Goal: Information Seeking & Learning: Learn about a topic

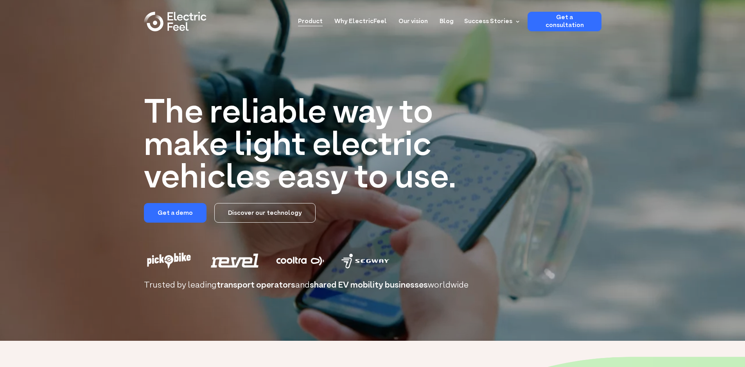
click at [309, 21] on link "Product" at bounding box center [310, 19] width 25 height 14
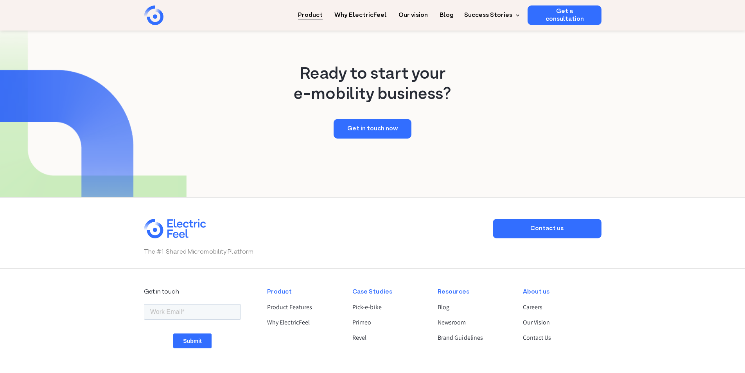
scroll to position [1542, 0]
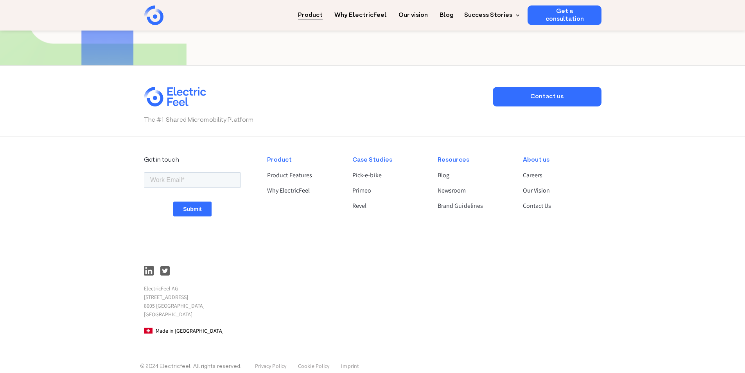
click at [297, 155] on div "Product Product Features Why ElectricFeel" at bounding box center [302, 245] width 85 height 193
click at [296, 170] on link "Product Features" at bounding box center [303, 174] width 72 height 9
